Goal: Information Seeking & Learning: Learn about a topic

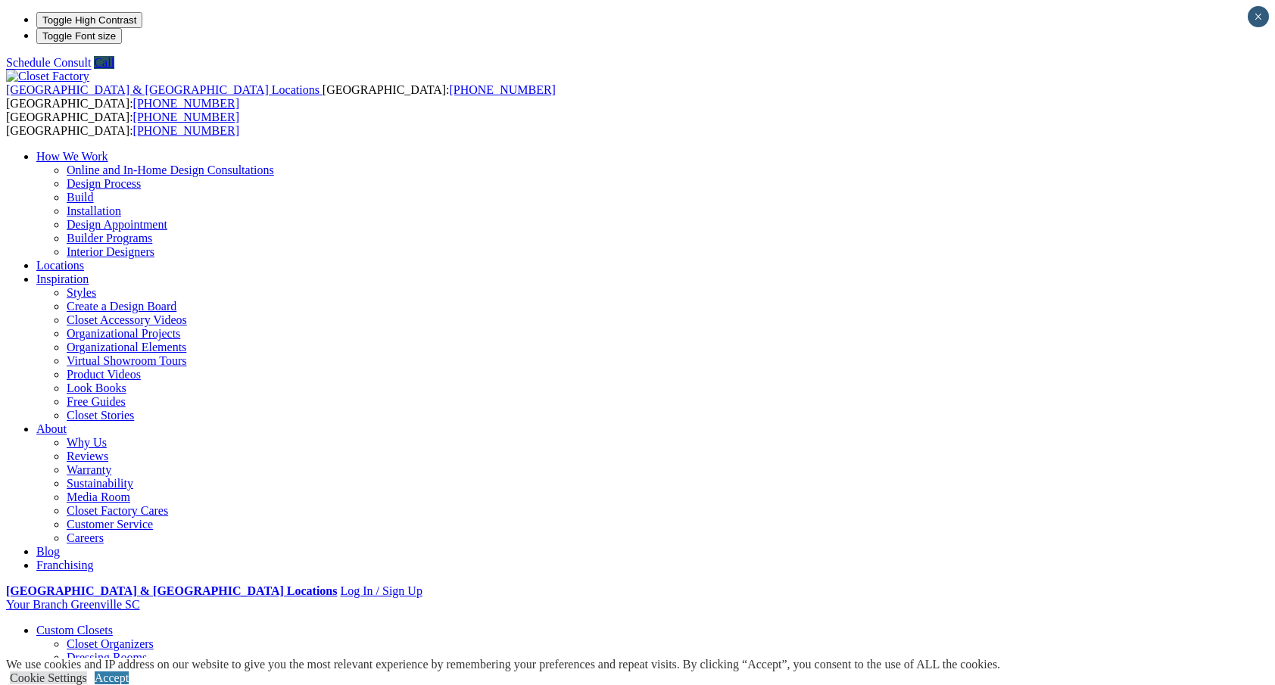
click at [145, 678] on link "Entertainment Centers" at bounding box center [90, 684] width 109 height 13
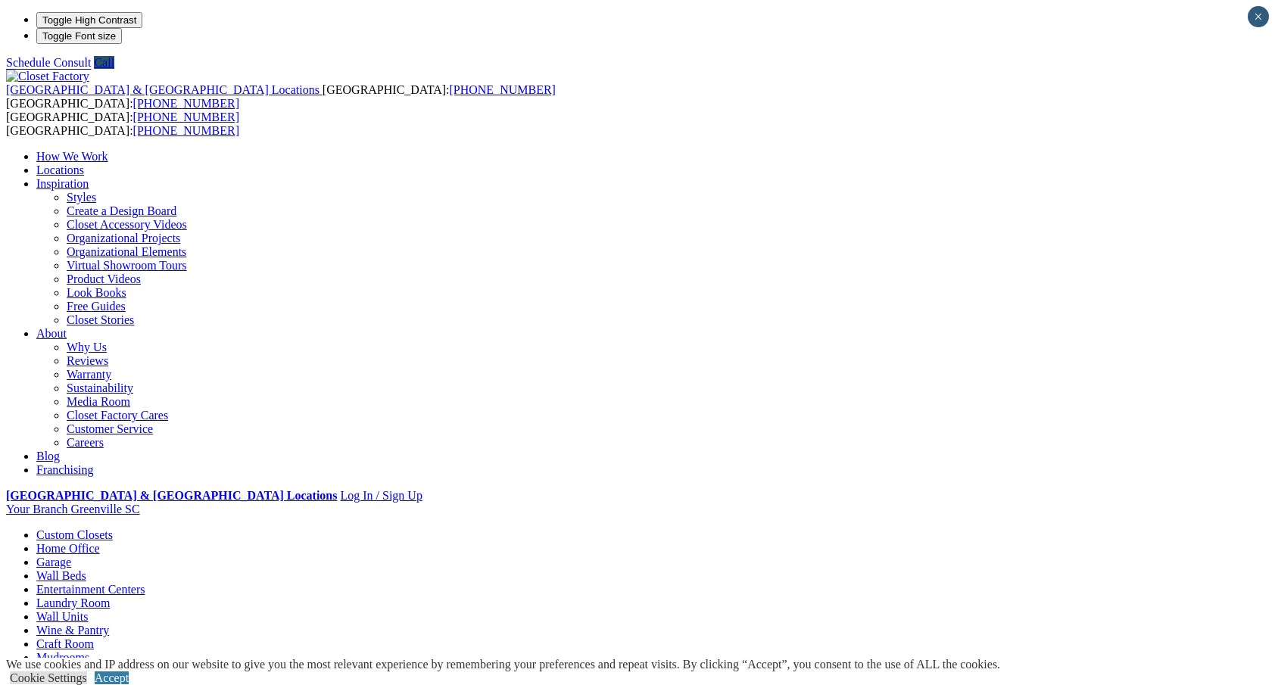
click at [88, 610] on link "Wall Units" at bounding box center [61, 616] width 51 height 13
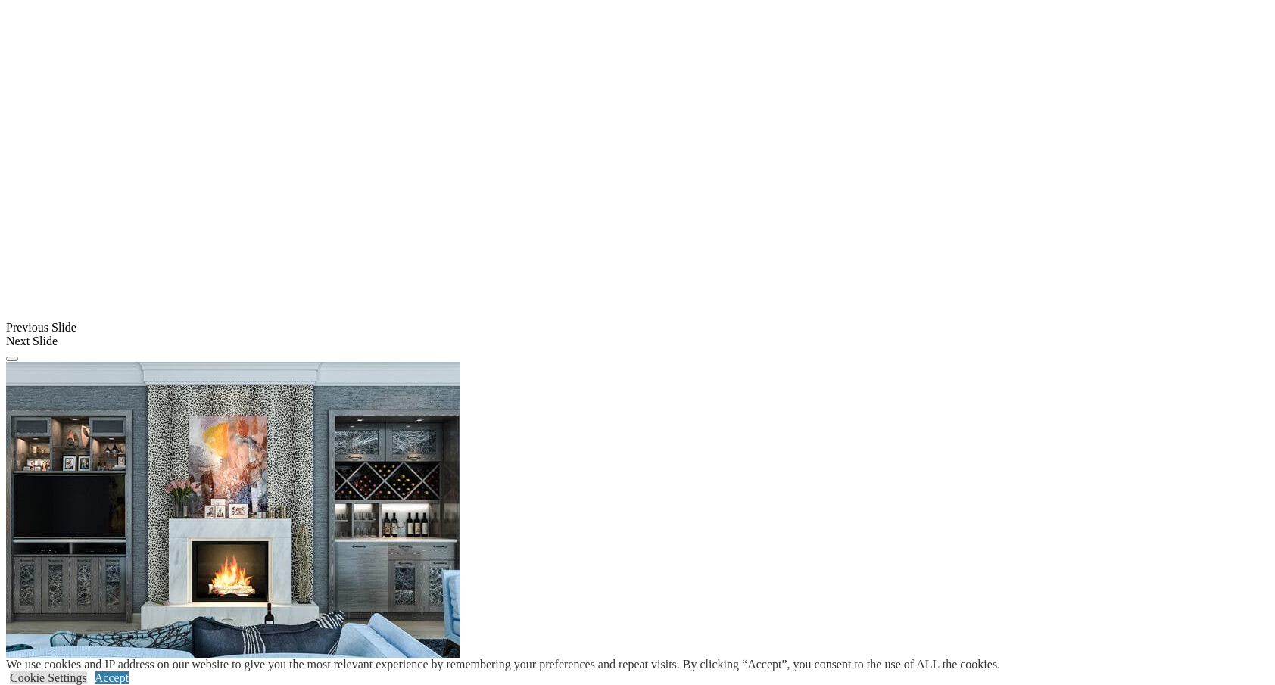
scroll to position [1114, 0]
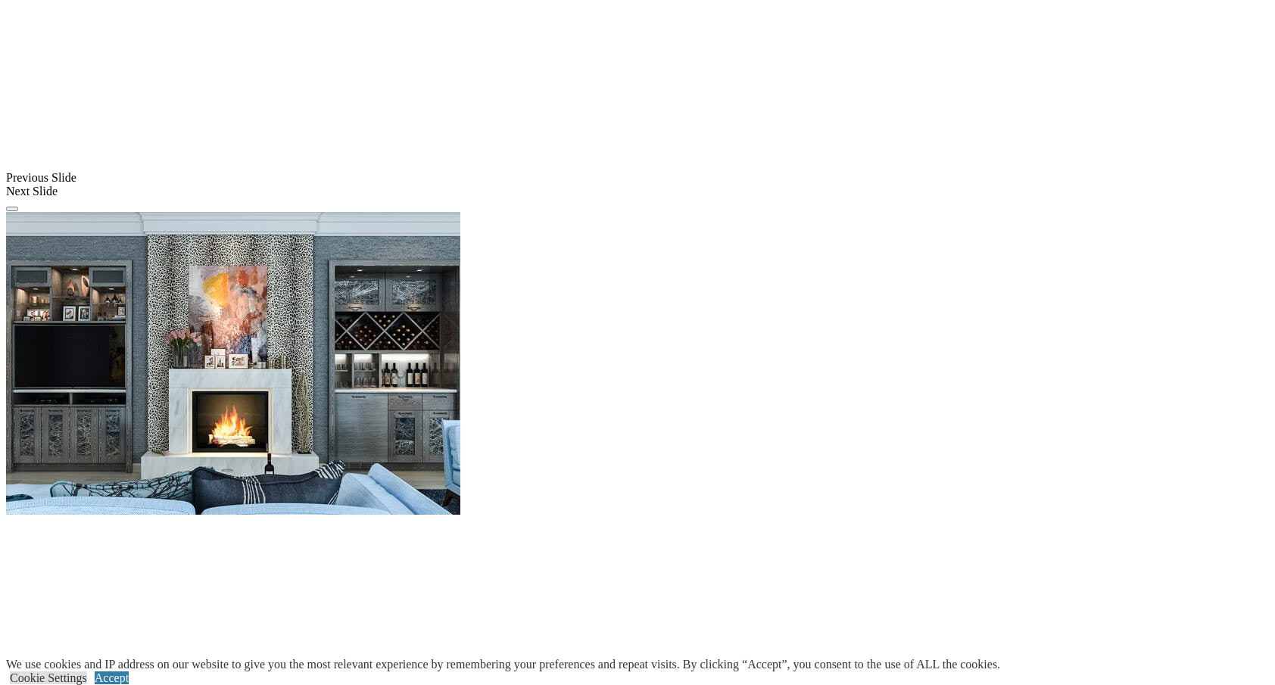
scroll to position [1265, 0]
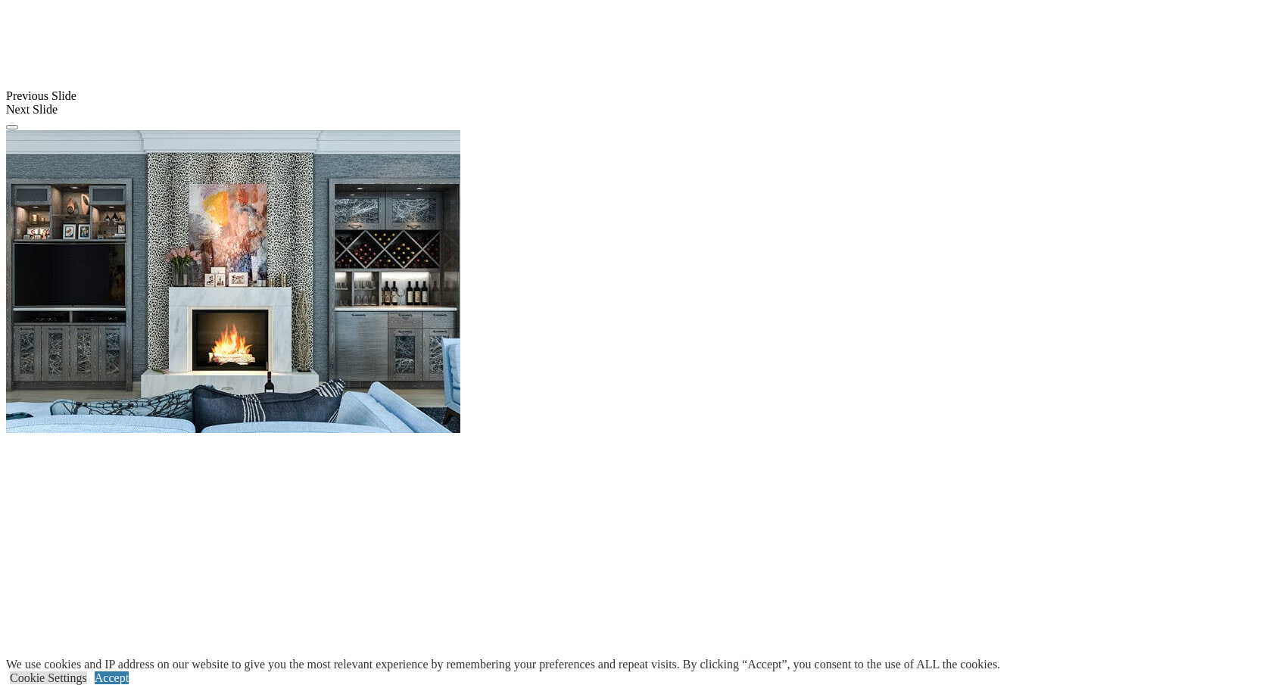
scroll to position [1347, 0]
